Goal: Information Seeking & Learning: Understand process/instructions

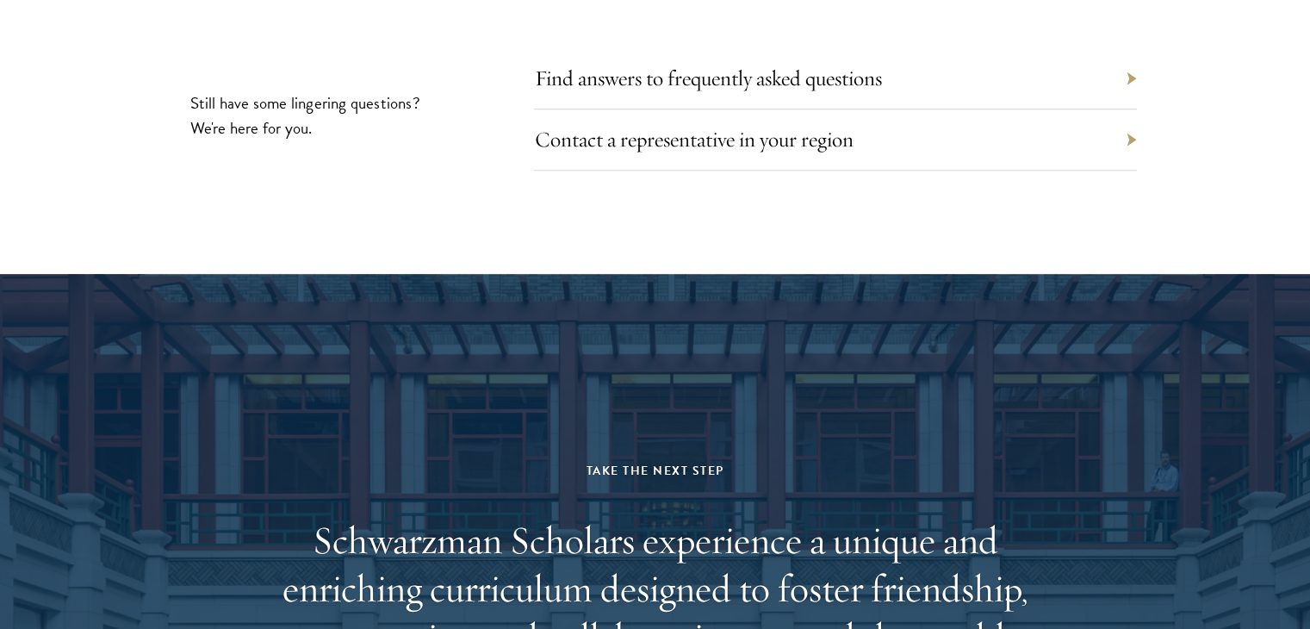
scroll to position [8648, 0]
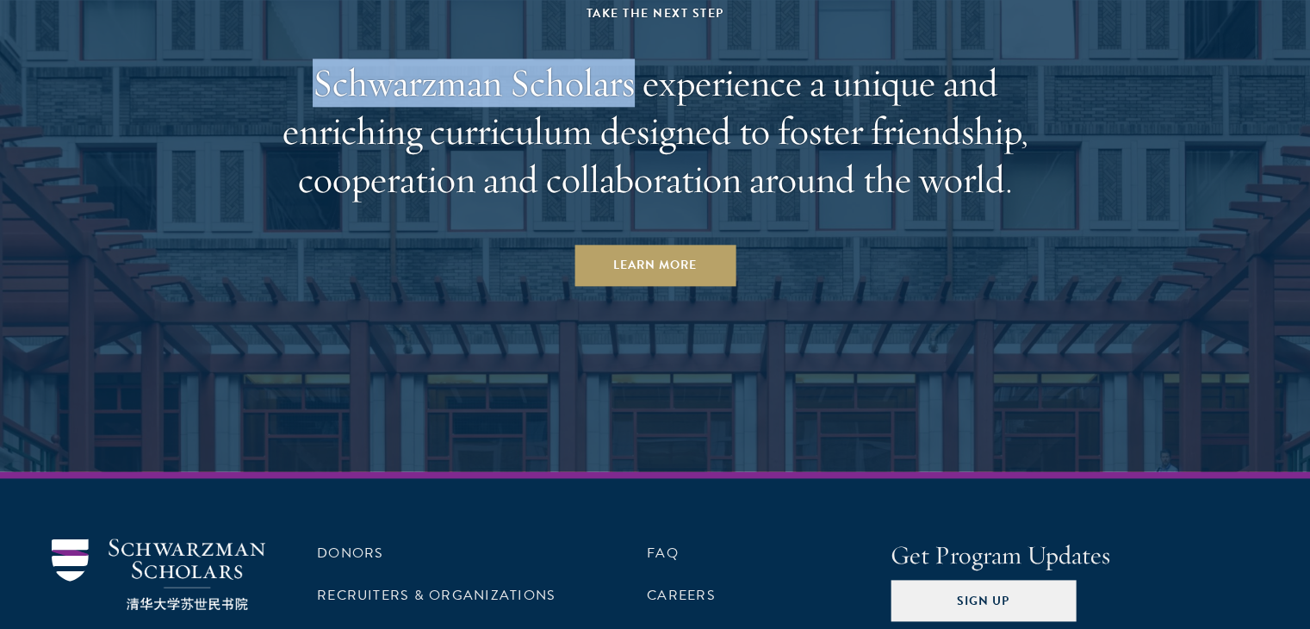
drag, startPoint x: 314, startPoint y: 76, endPoint x: 634, endPoint y: 65, distance: 320.6
click at [634, 65] on h2 "Schwarzman Scholars experience a unique and enriching curriculum designed to fo…" at bounding box center [655, 131] width 801 height 145
copy h2 "Schwarzman Scholars"
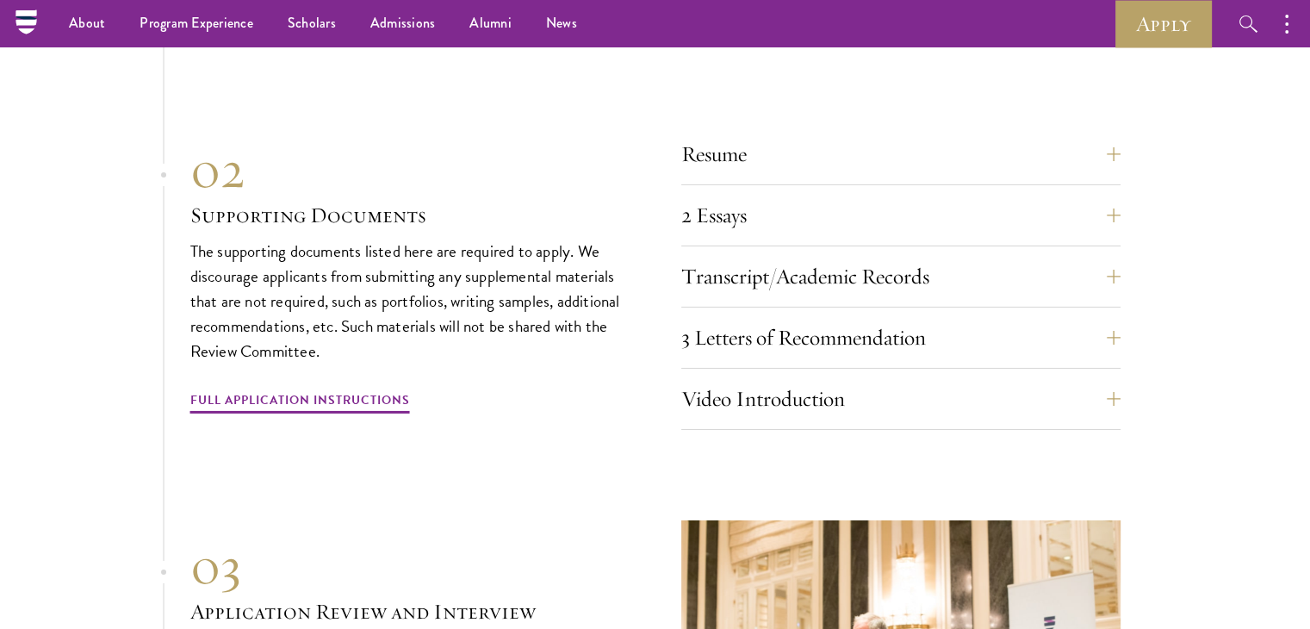
scroll to position [5681, 0]
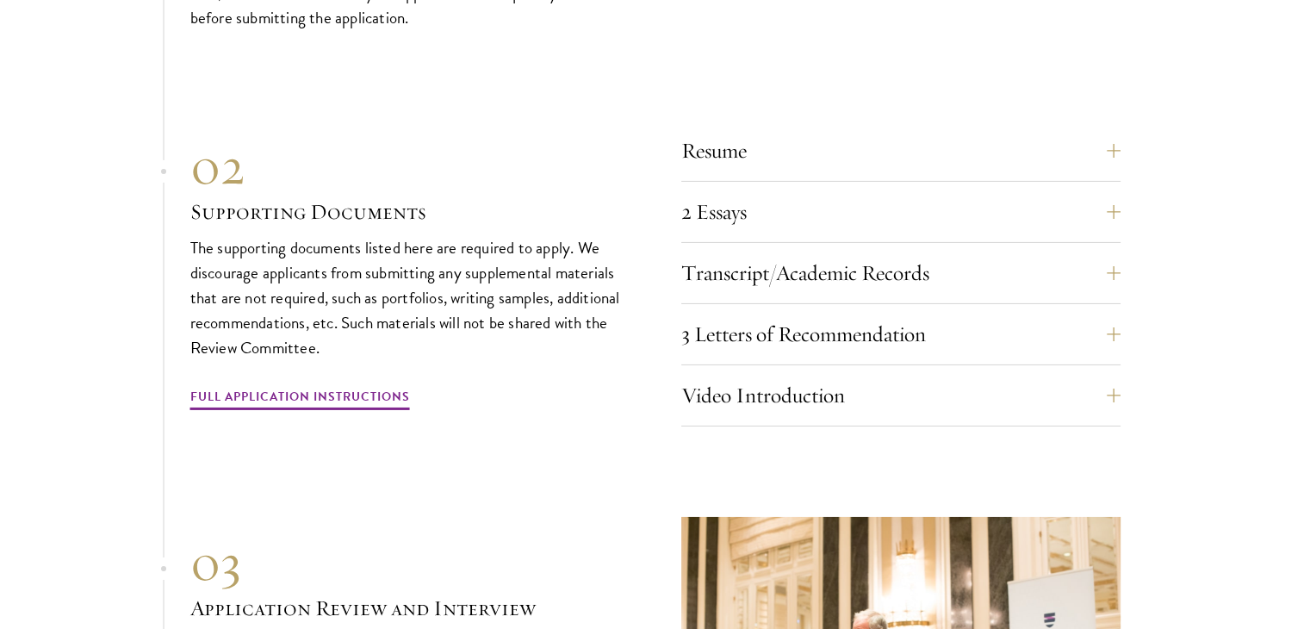
click at [845, 351] on div "3 Letters of Recommendation Recommenders should know you well and be able to sp…" at bounding box center [900, 340] width 439 height 52
click at [863, 375] on button "Video Introduction" at bounding box center [913, 395] width 439 height 41
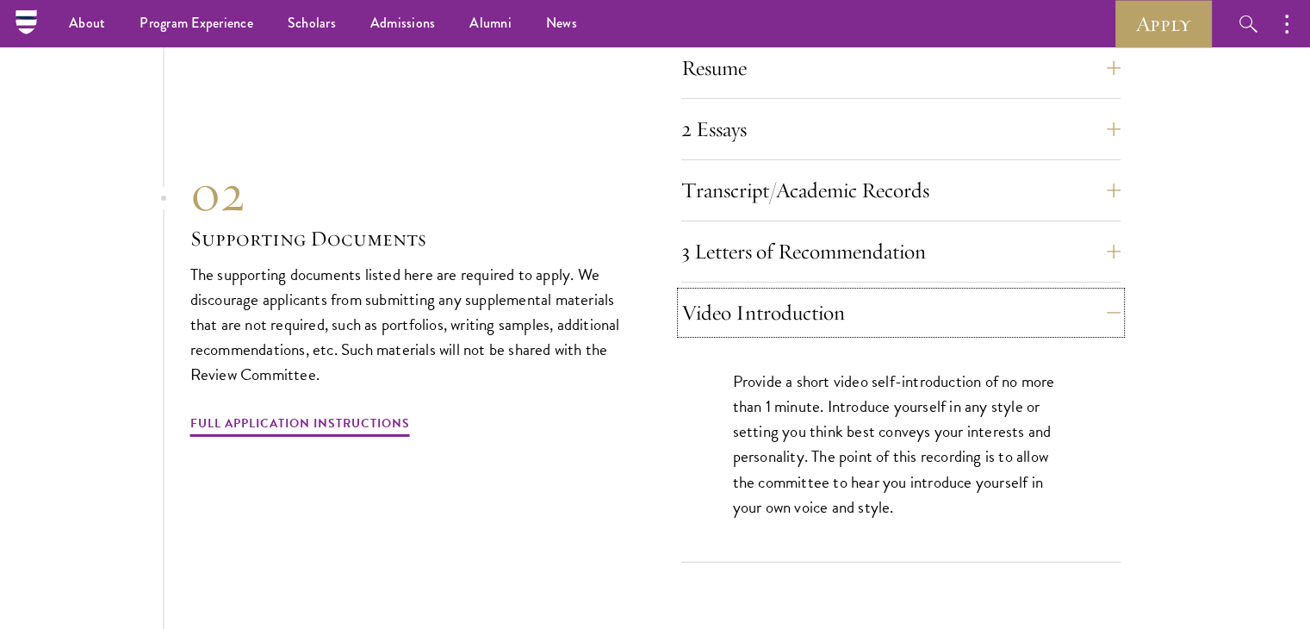
scroll to position [5742, 0]
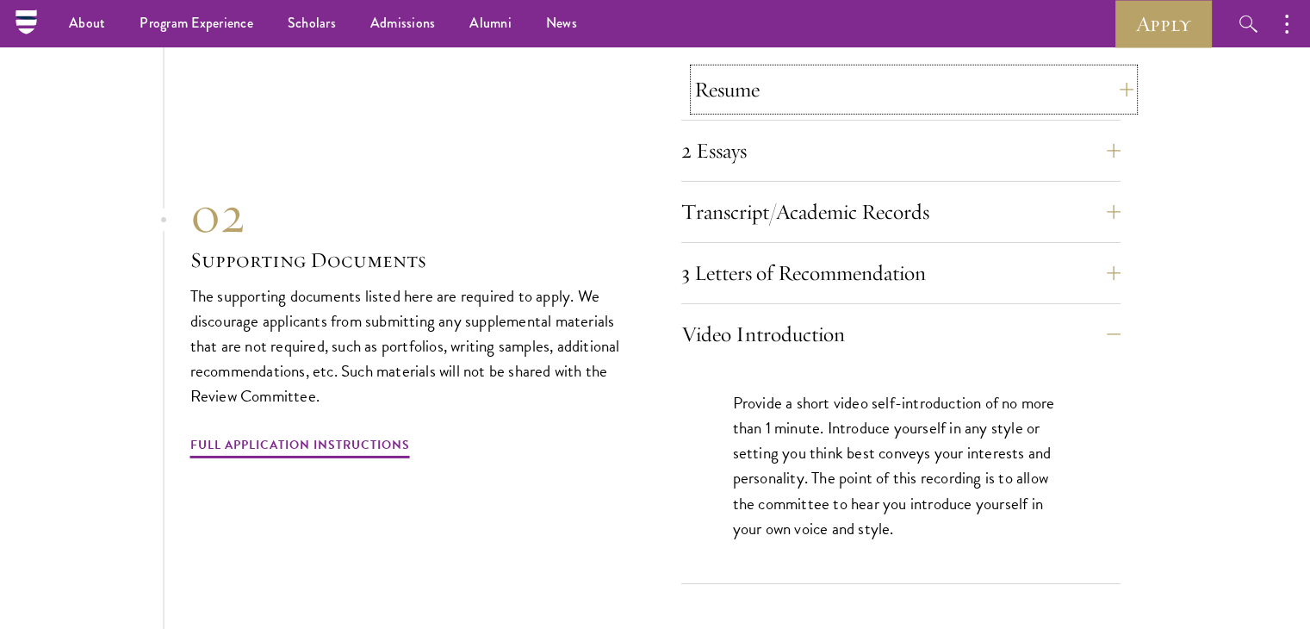
click at [780, 79] on button "Resume" at bounding box center [913, 89] width 439 height 41
